Goal: Task Accomplishment & Management: Complete application form

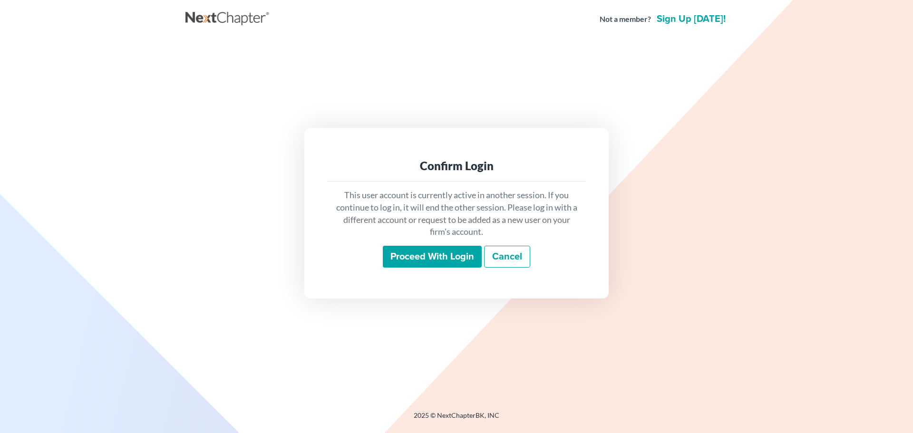
click at [425, 253] on input "Proceed with login" at bounding box center [432, 257] width 99 height 22
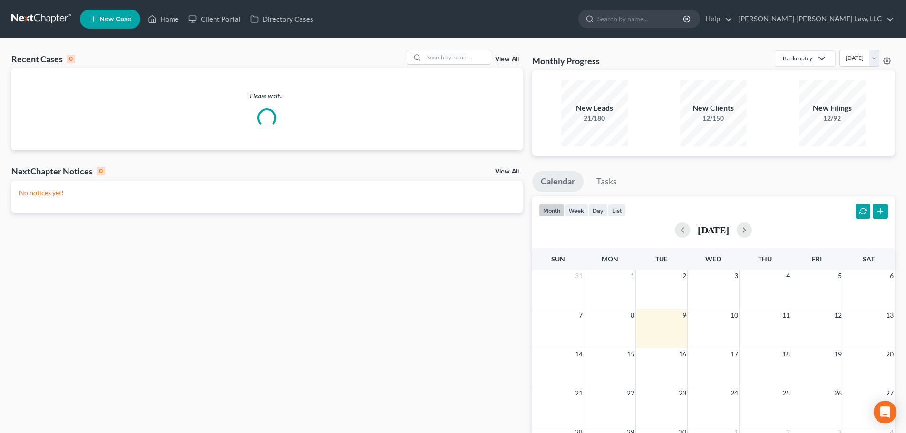
click at [441, 57] on input "search" at bounding box center [457, 57] width 67 height 14
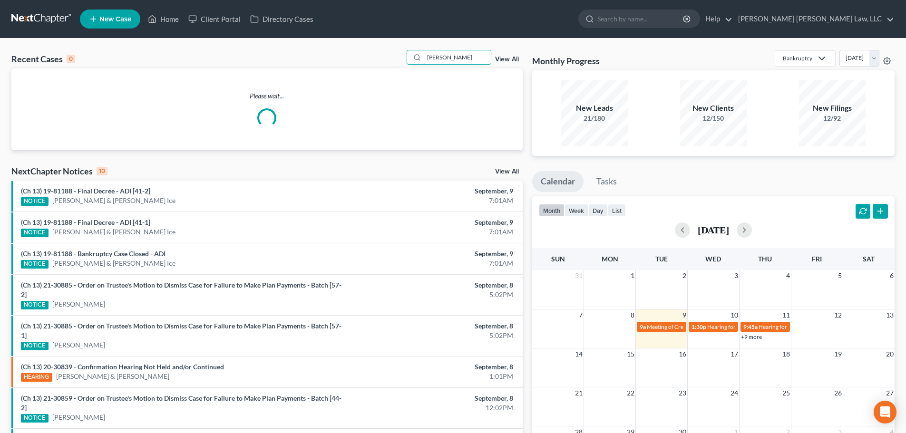
type input "james"
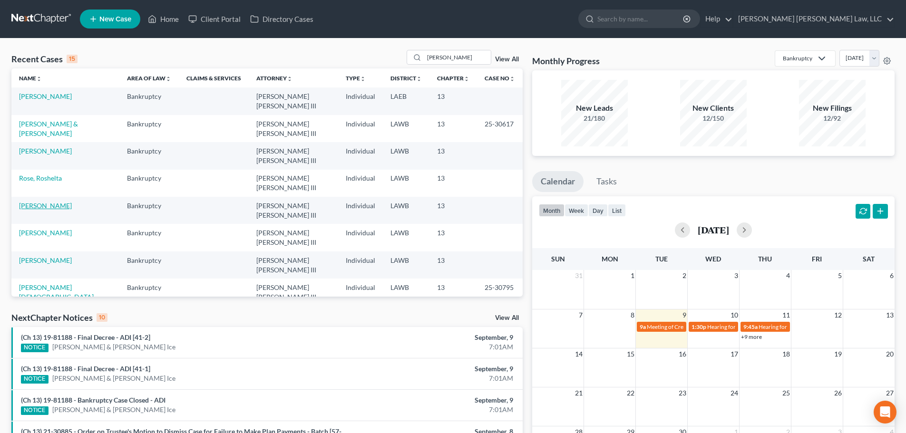
click at [35, 202] on link "James, Kimberly" at bounding box center [45, 206] width 53 height 8
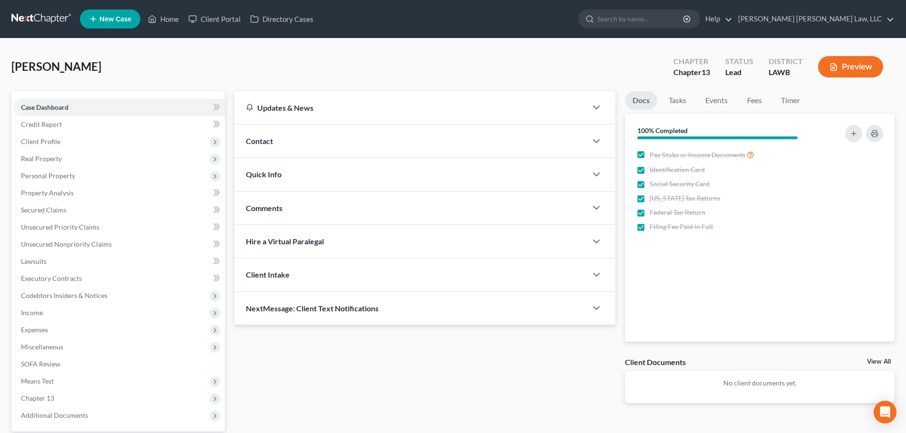
click at [106, 140] on span "Client Profile" at bounding box center [119, 141] width 212 height 17
click at [86, 198] on link "Debtor Profile" at bounding box center [128, 192] width 193 height 17
select select "1"
select select "3"
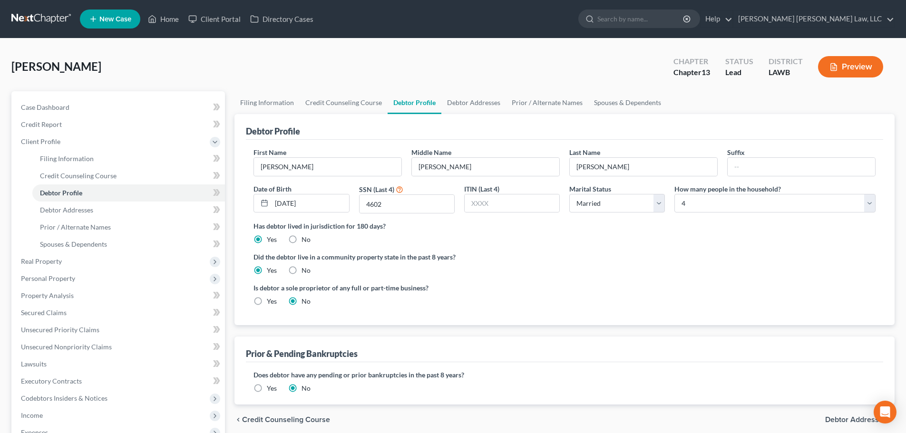
radio input "true"
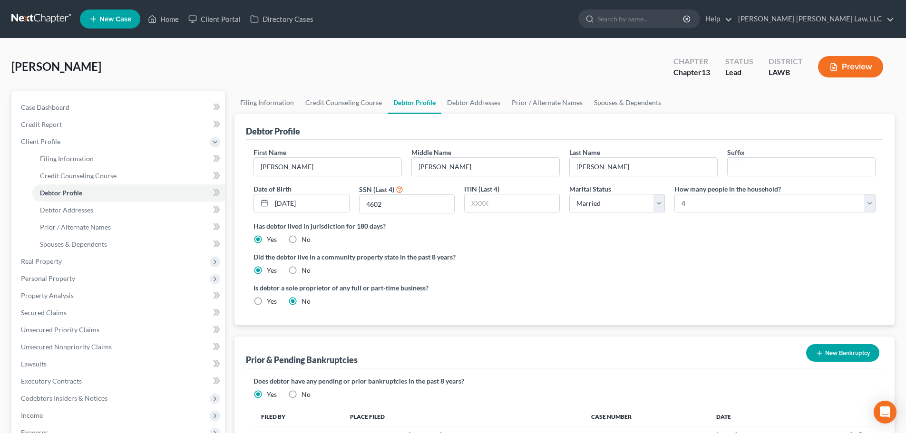
click at [57, 415] on span "Income" at bounding box center [119, 415] width 212 height 17
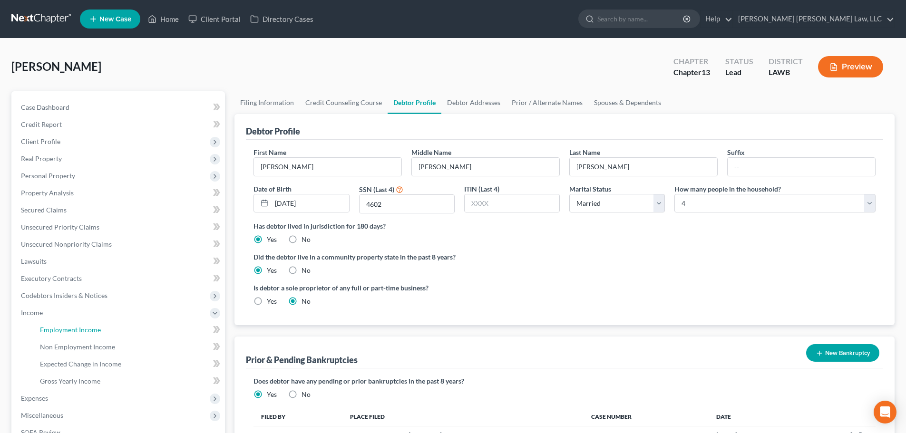
click at [96, 327] on span "Employment Income" at bounding box center [70, 330] width 61 height 8
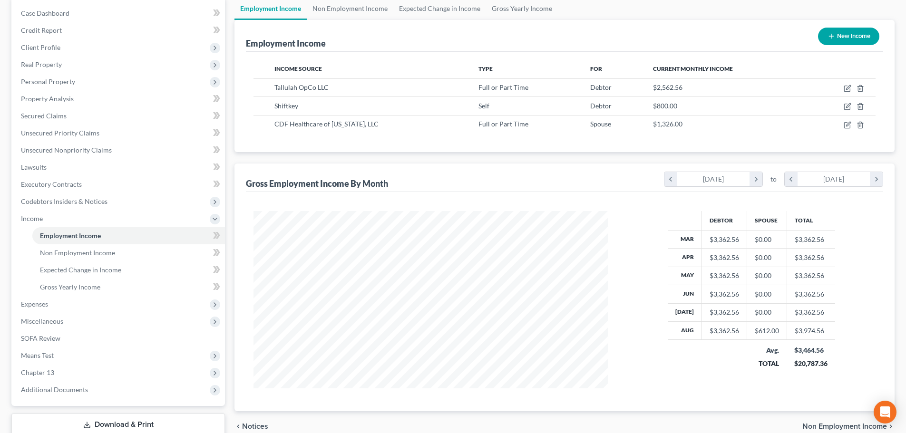
scroll to position [95, 0]
click at [70, 304] on span "Expenses" at bounding box center [119, 303] width 212 height 17
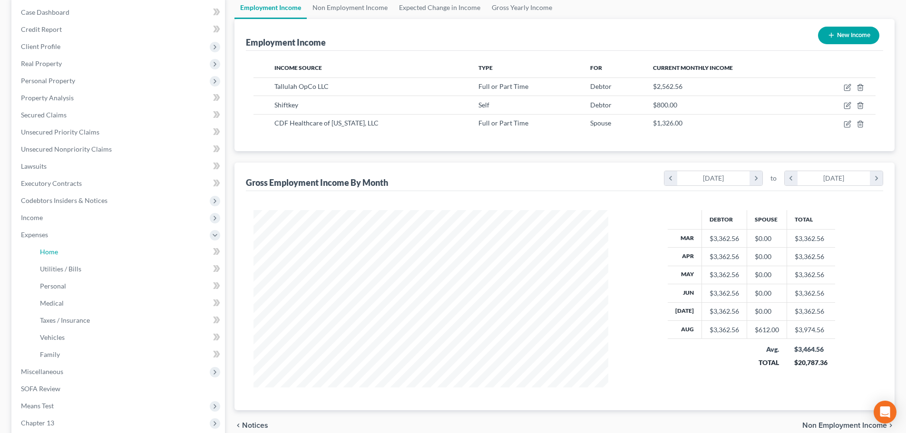
click at [80, 251] on link "Home" at bounding box center [128, 251] width 193 height 17
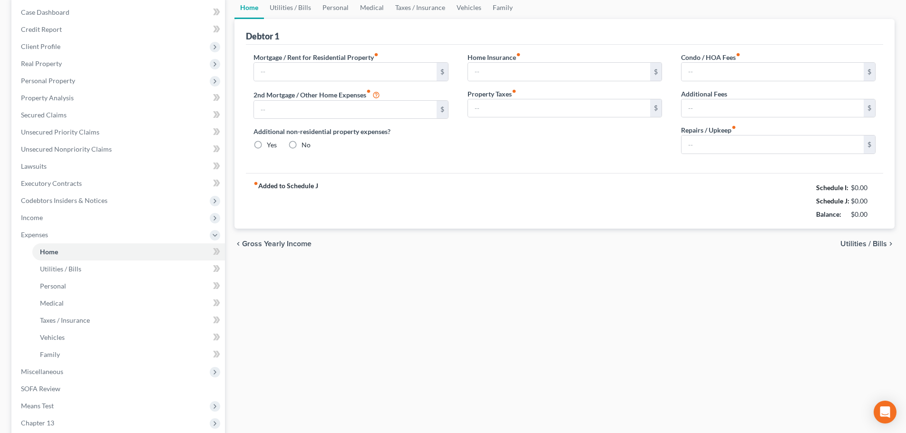
scroll to position [28, 0]
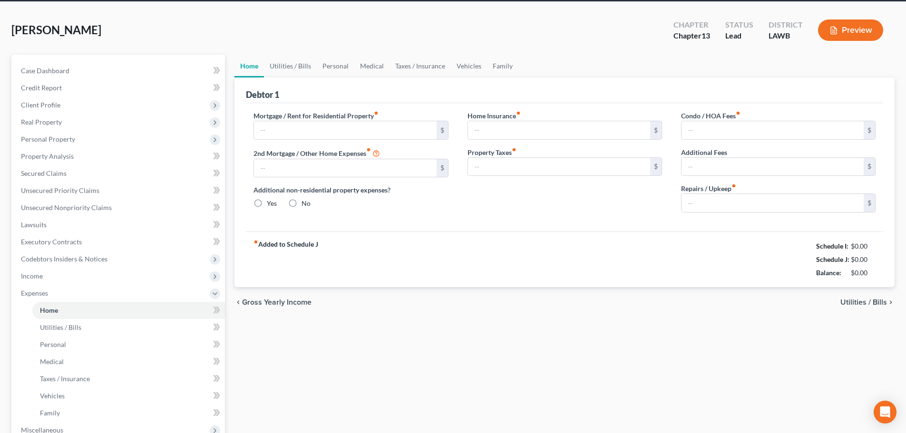
type input "575.00"
type input "0.00"
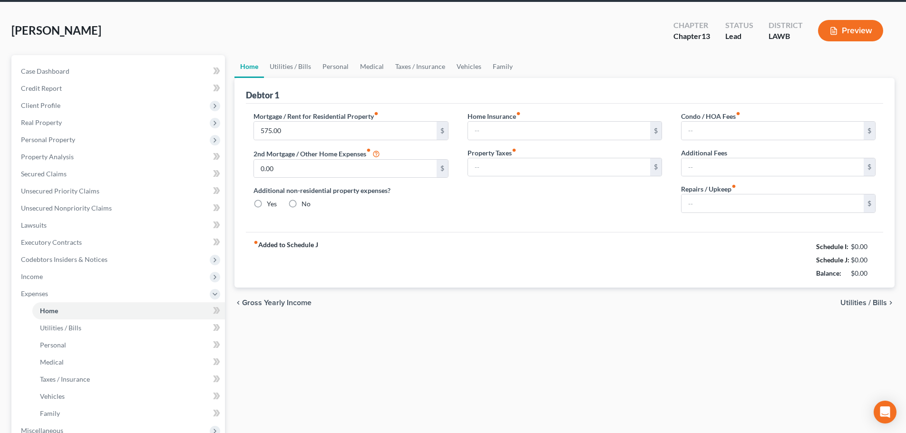
radio input "true"
type input "0.00"
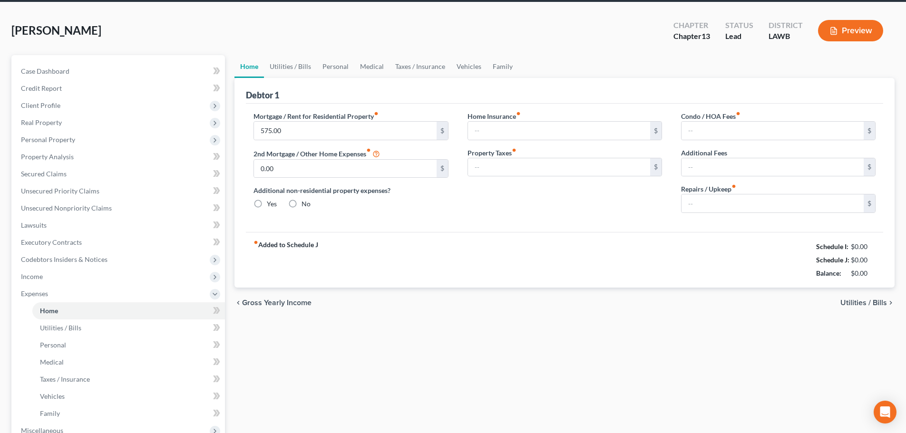
type input "0.00"
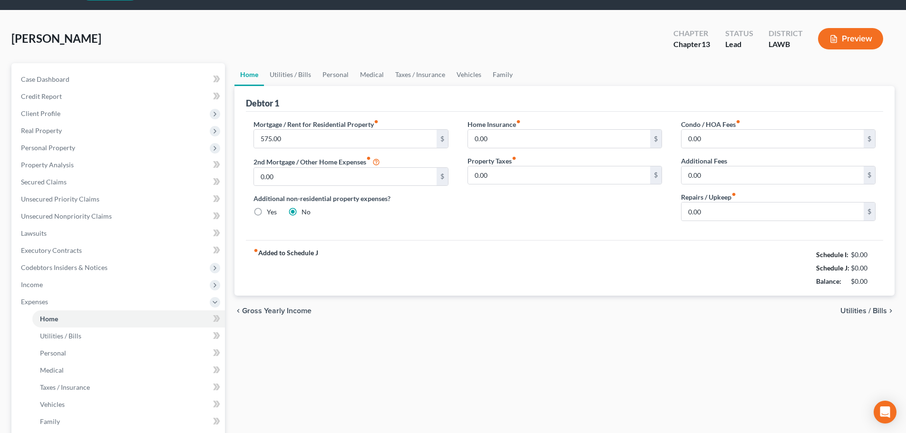
scroll to position [0, 0]
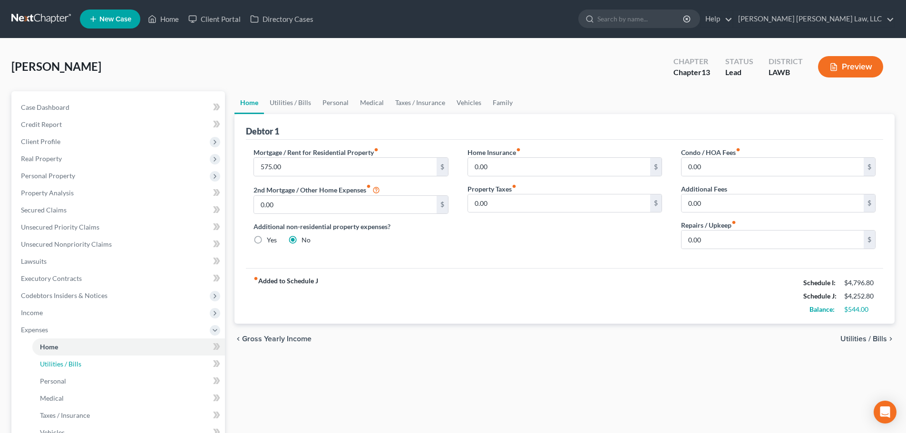
click at [81, 368] on link "Utilities / Bills" at bounding box center [128, 364] width 193 height 17
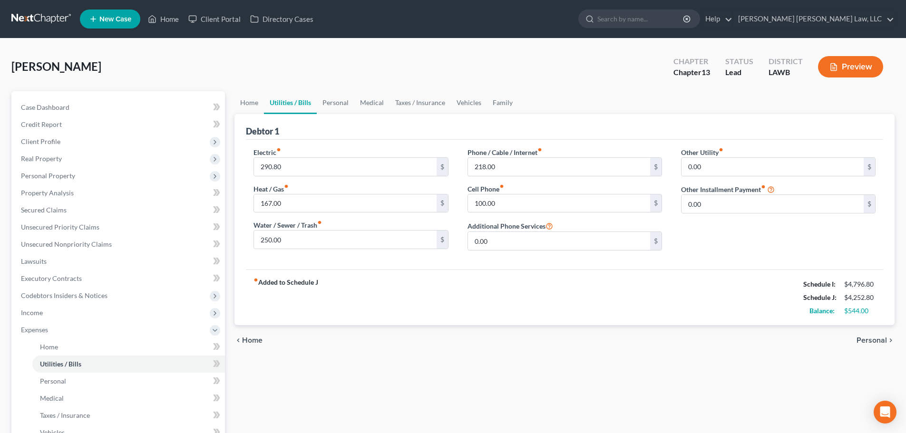
click at [104, 155] on span "Real Property" at bounding box center [119, 158] width 212 height 17
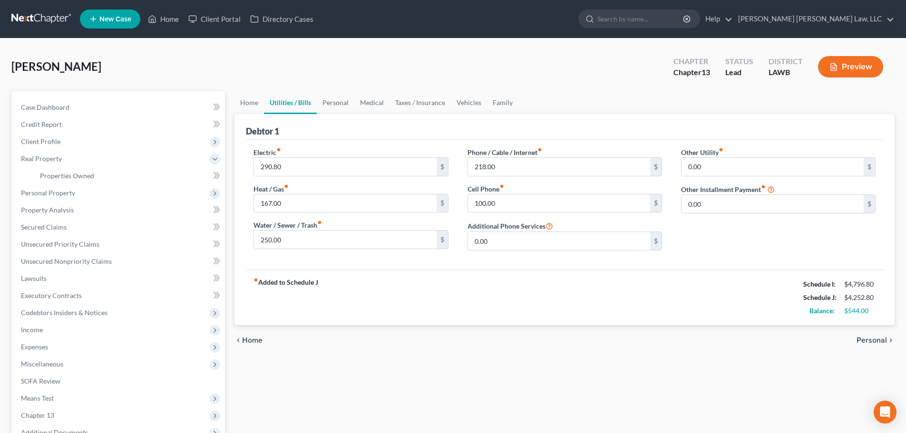
click at [86, 191] on span "Personal Property" at bounding box center [119, 192] width 212 height 17
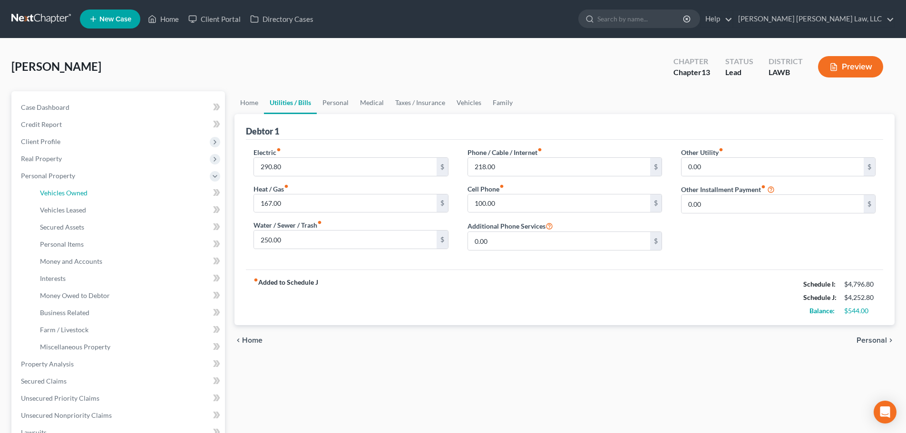
click at [96, 192] on link "Vehicles Owned" at bounding box center [128, 192] width 193 height 17
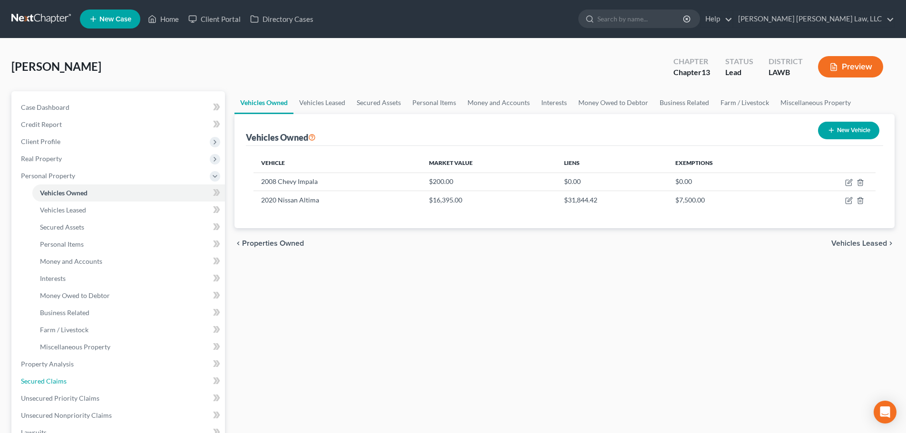
click at [76, 387] on link "Secured Claims" at bounding box center [119, 381] width 212 height 17
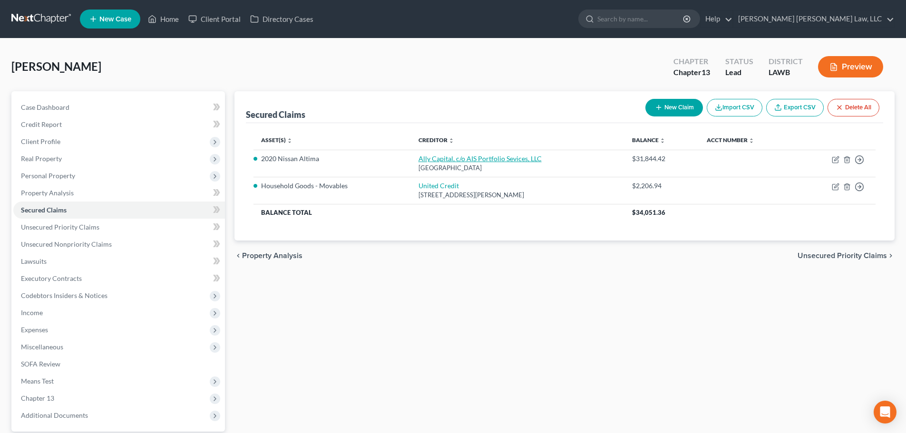
click at [484, 156] on link "Ally Capital, c/o AIS Portfolio Sevices, LLC" at bounding box center [479, 159] width 123 height 8
select select "45"
select select "7"
select select "0"
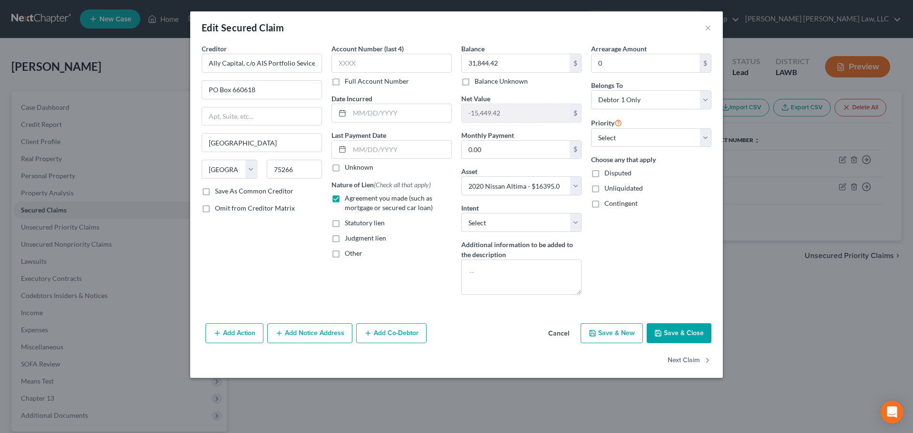
click at [703, 26] on div "Edit Secured Claim ×" at bounding box center [456, 27] width 532 height 32
click at [708, 26] on button "×" at bounding box center [708, 27] width 7 height 11
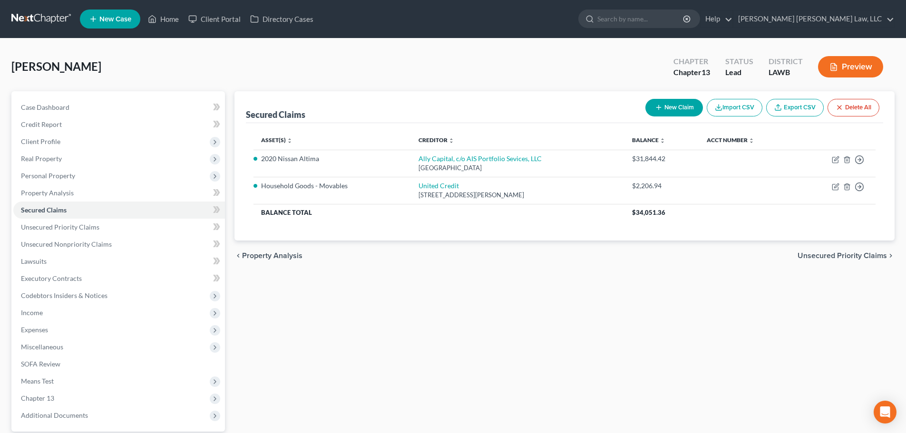
click at [83, 337] on span "Expenses" at bounding box center [119, 329] width 212 height 17
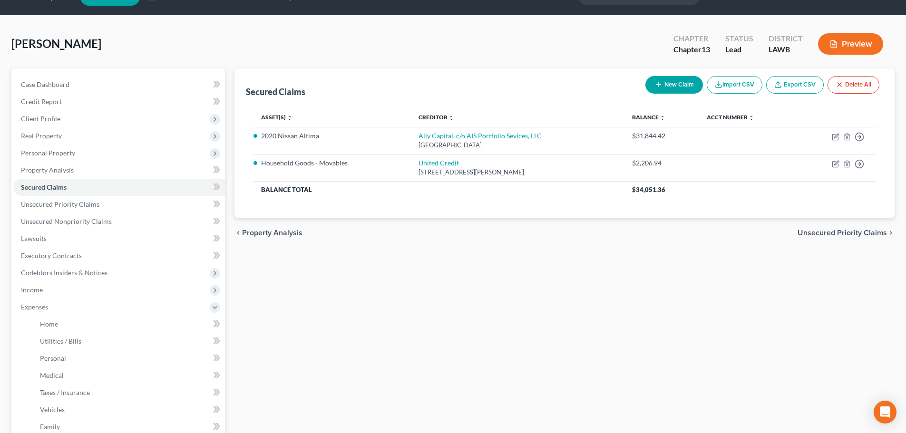
scroll to position [48, 0]
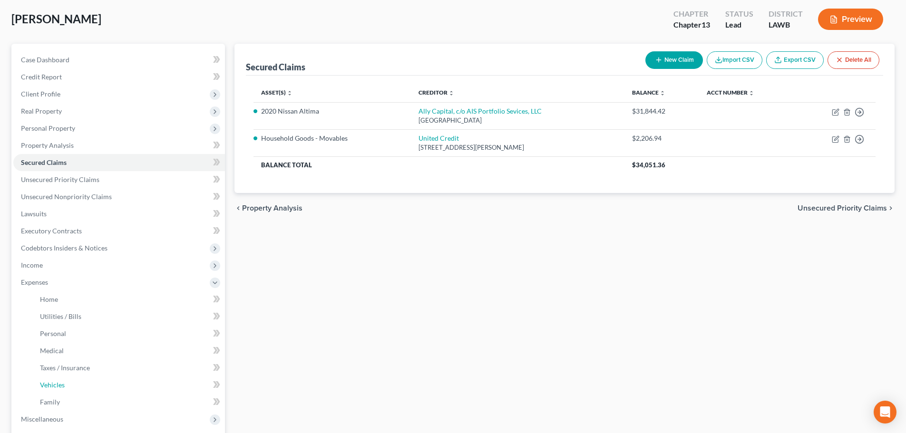
click at [89, 387] on link "Vehicles" at bounding box center [128, 385] width 193 height 17
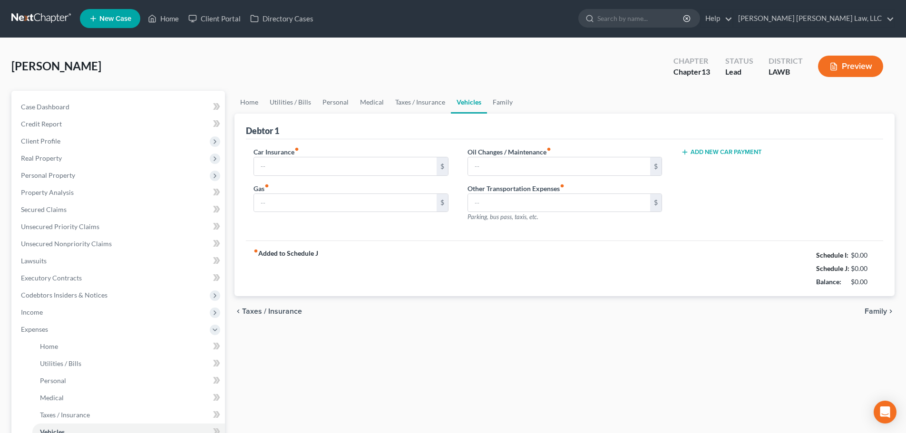
type input "300.00"
type input "400.00"
type input "80.00"
type input "0.00"
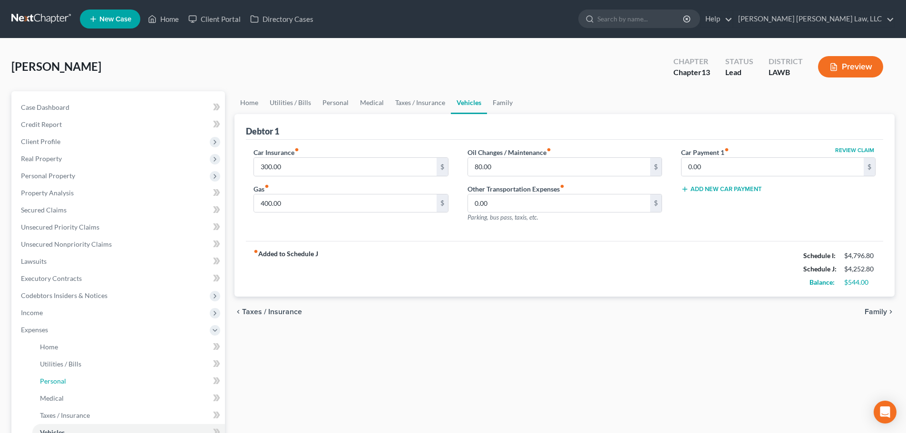
click at [80, 376] on link "Personal" at bounding box center [128, 381] width 193 height 17
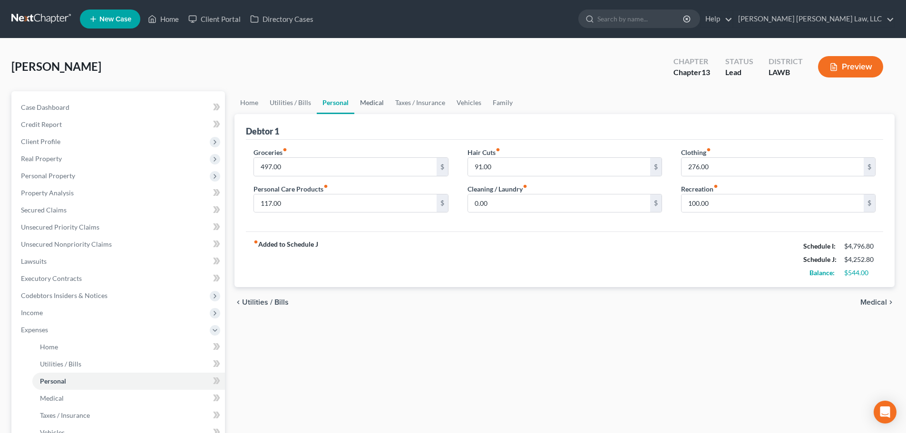
click at [374, 99] on link "Medical" at bounding box center [371, 102] width 35 height 23
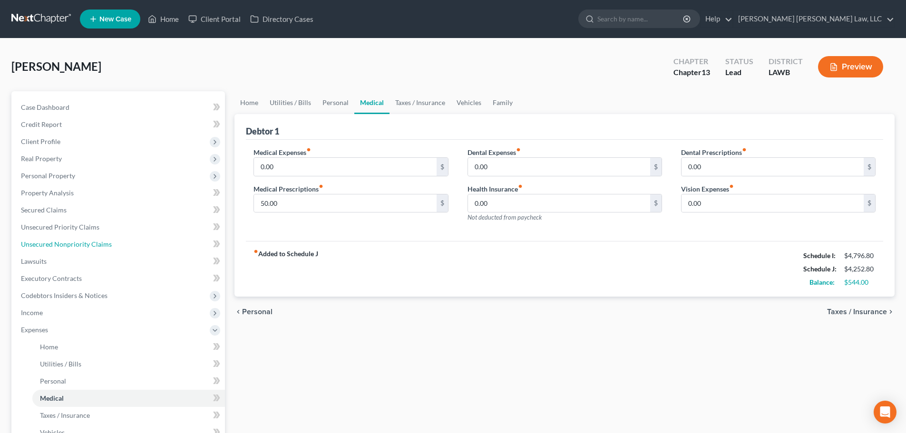
click at [92, 250] on link "Unsecured Nonpriority Claims" at bounding box center [119, 244] width 212 height 17
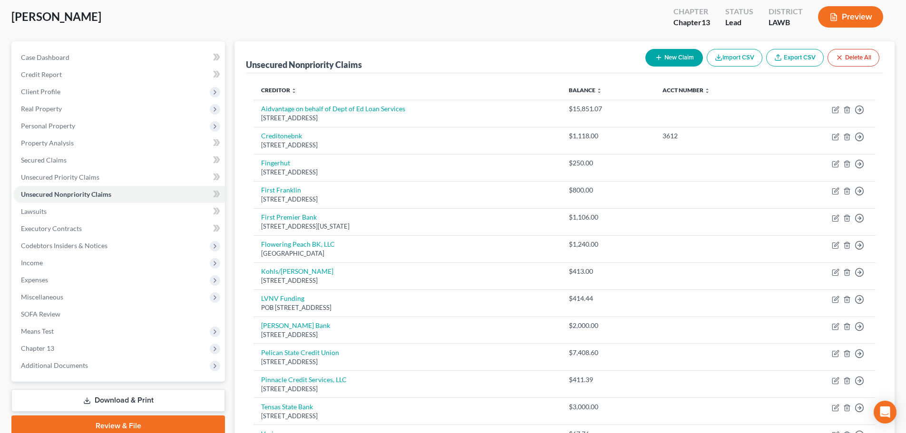
scroll to position [29, 0]
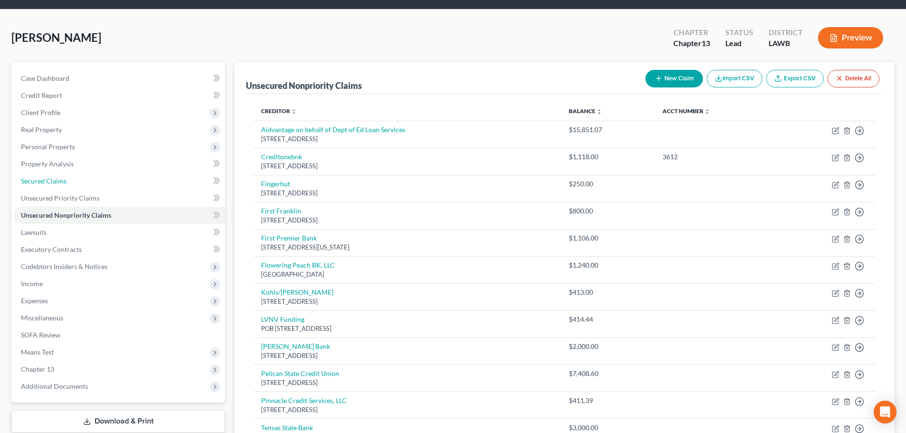
click at [101, 180] on link "Secured Claims" at bounding box center [119, 181] width 212 height 17
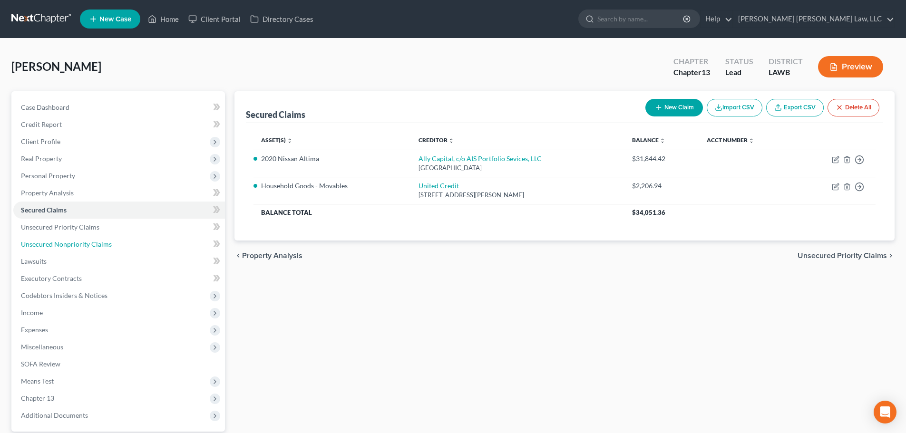
drag, startPoint x: 85, startPoint y: 244, endPoint x: 98, endPoint y: 240, distance: 13.5
click at [85, 244] on span "Unsecured Nonpriority Claims" at bounding box center [66, 244] width 91 height 8
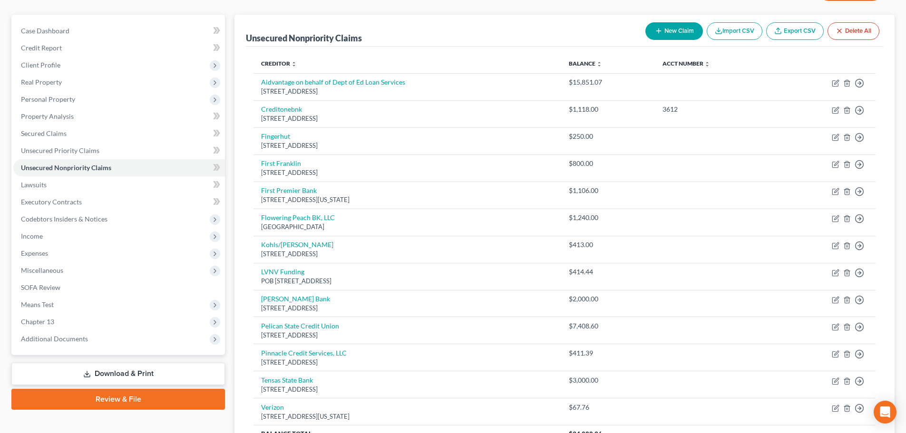
scroll to position [124, 0]
